Goal: Information Seeking & Learning: Learn about a topic

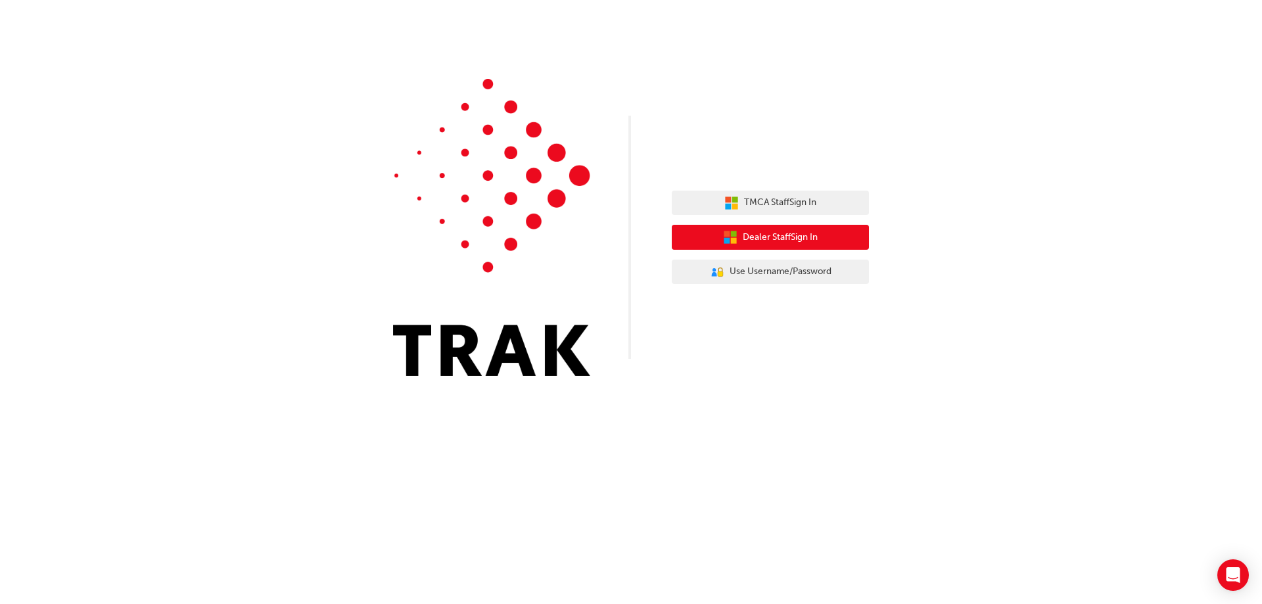
click at [772, 246] on button "Dealer Staff Sign In" at bounding box center [770, 237] width 197 height 25
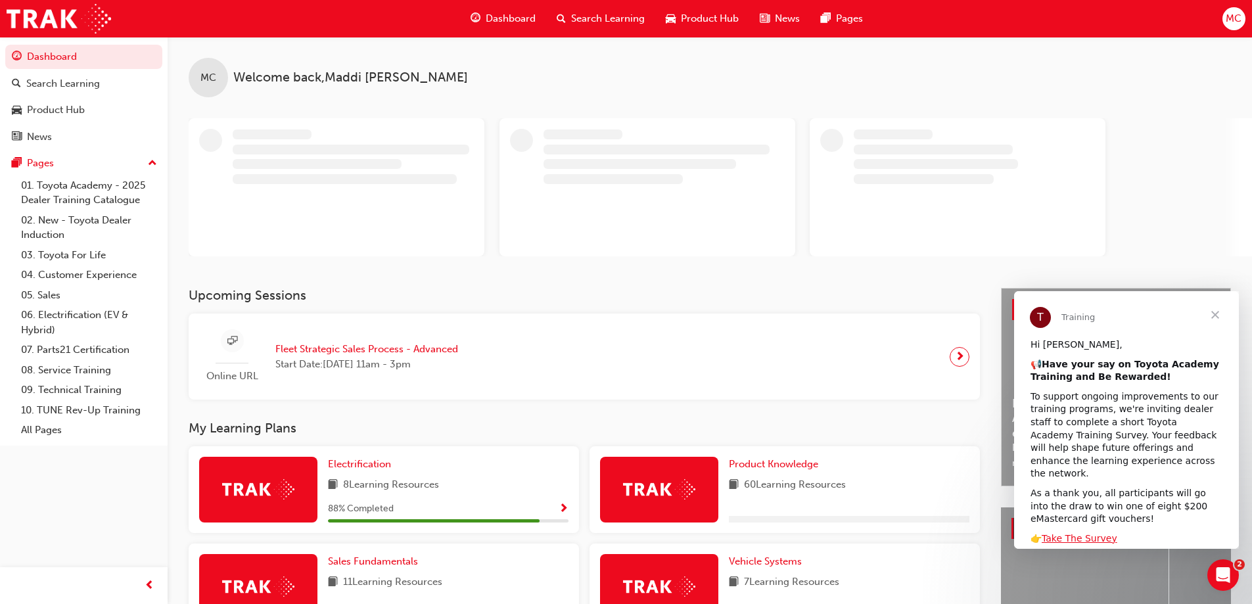
click at [363, 346] on span "Fleet Strategic Sales Process - Advanced" at bounding box center [366, 349] width 183 height 15
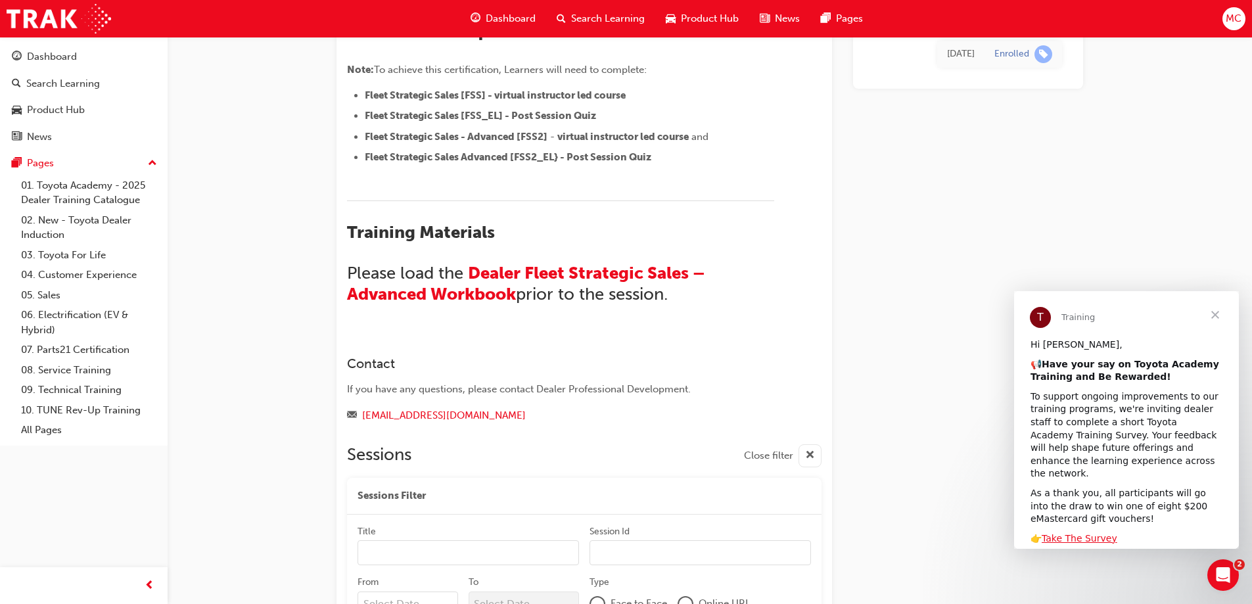
scroll to position [964, 0]
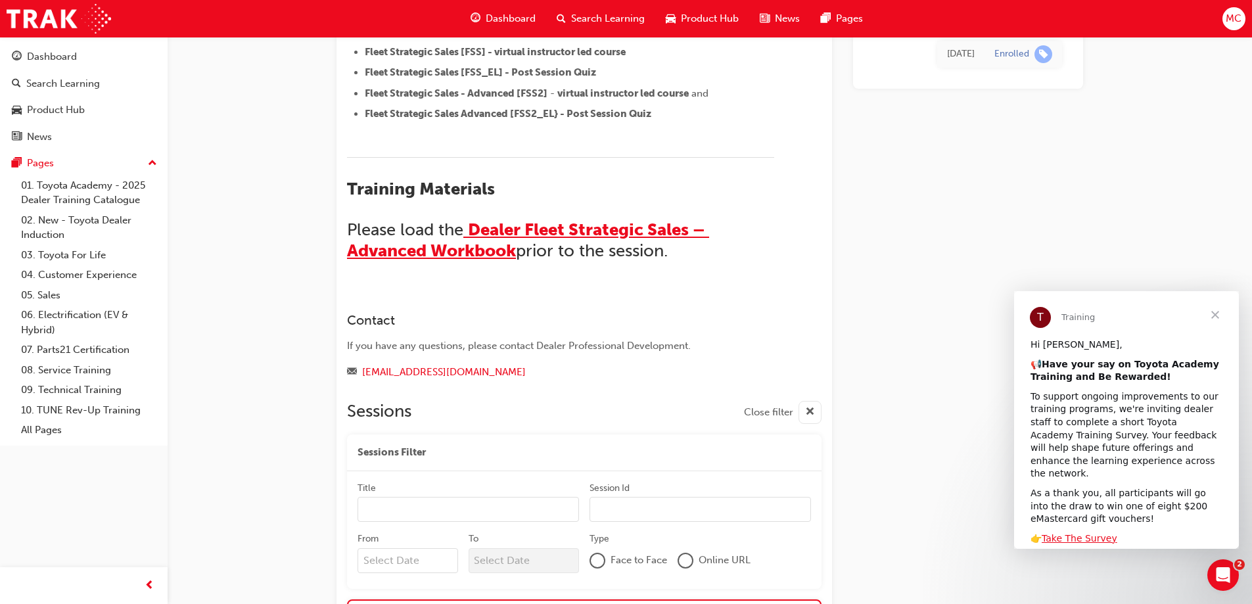
click at [509, 232] on span "Dealer Fleet Strategic Sales – Advanced Workbook" at bounding box center [528, 239] width 362 height 41
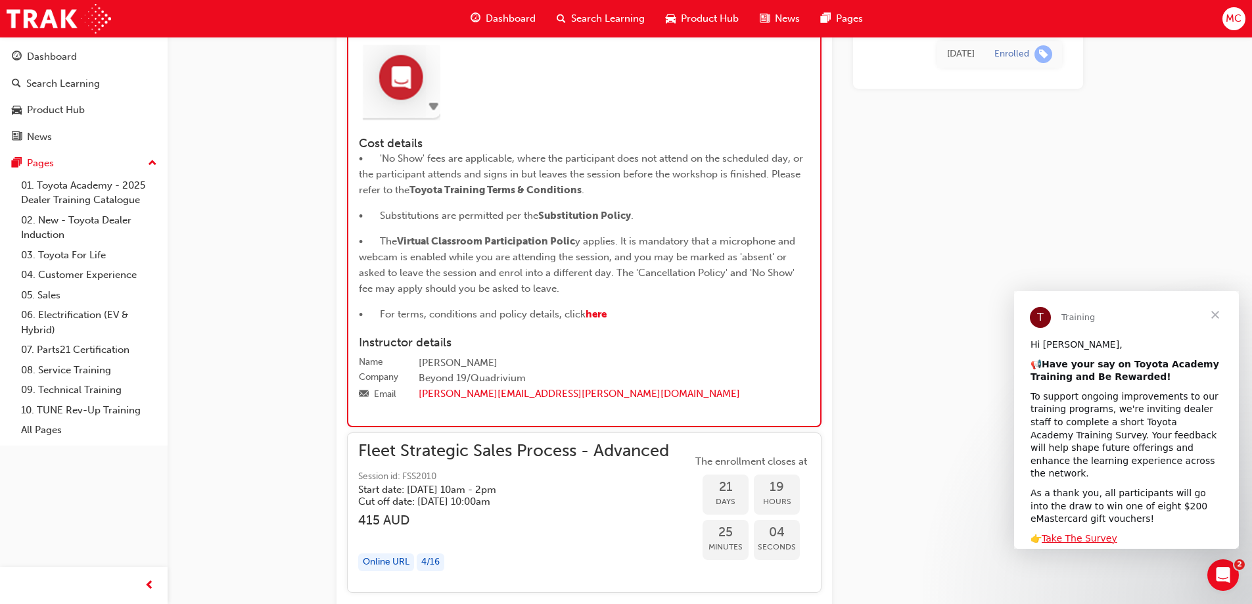
scroll to position [1490, 0]
